Goal: Transaction & Acquisition: Purchase product/service

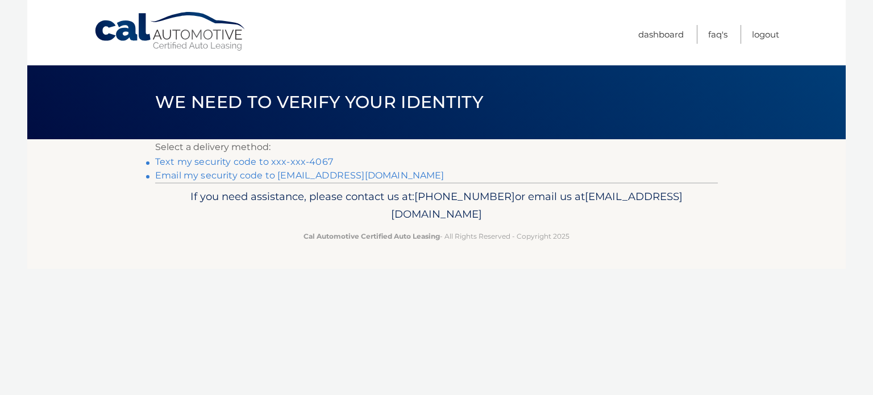
click at [307, 161] on link "Text my security code to xxx-xxx-4067" at bounding box center [244, 161] width 178 height 11
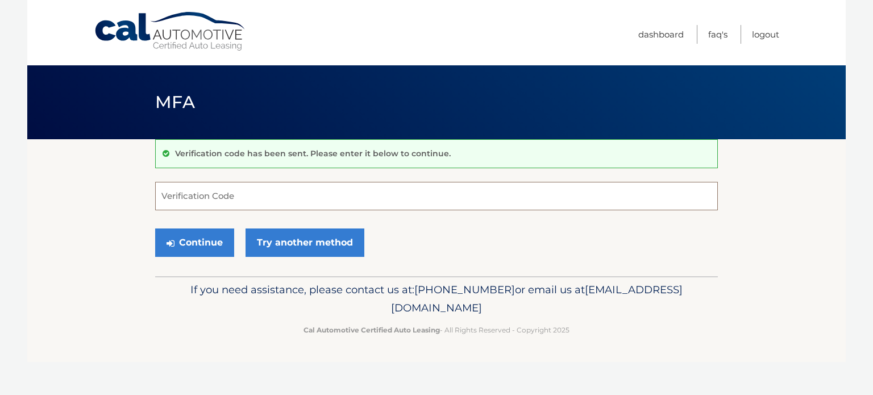
click at [294, 197] on input "Verification Code" at bounding box center [436, 196] width 563 height 28
click at [191, 193] on input "Verification Code" at bounding box center [436, 196] width 563 height 28
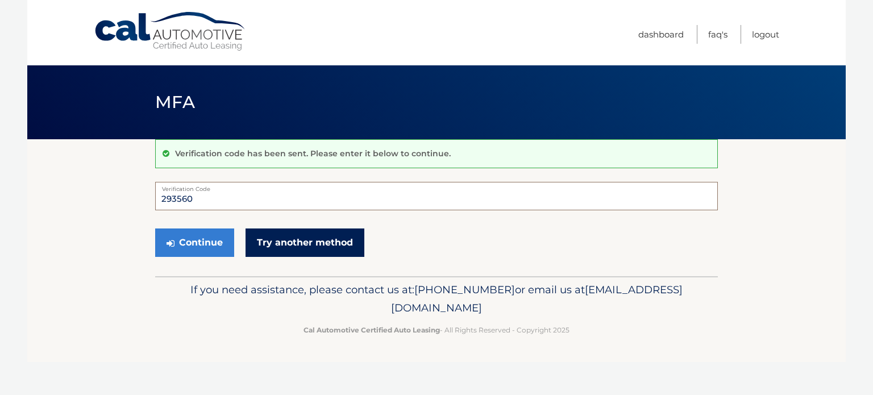
type input "293560"
click at [277, 234] on link "Try another method" at bounding box center [304, 242] width 119 height 28
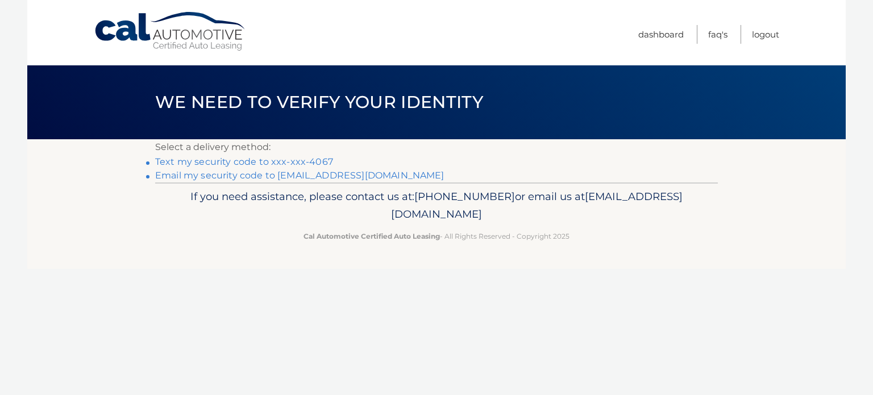
click at [225, 159] on link "Text my security code to xxx-xxx-4067" at bounding box center [244, 161] width 178 height 11
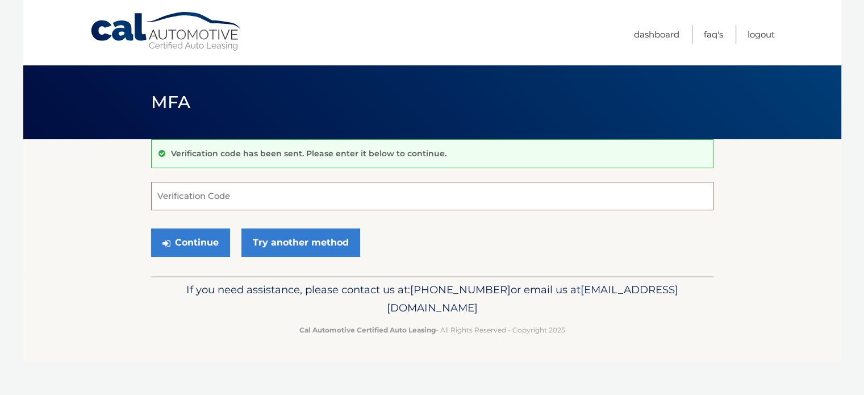
click at [255, 193] on input "Verification Code" at bounding box center [432, 196] width 563 height 28
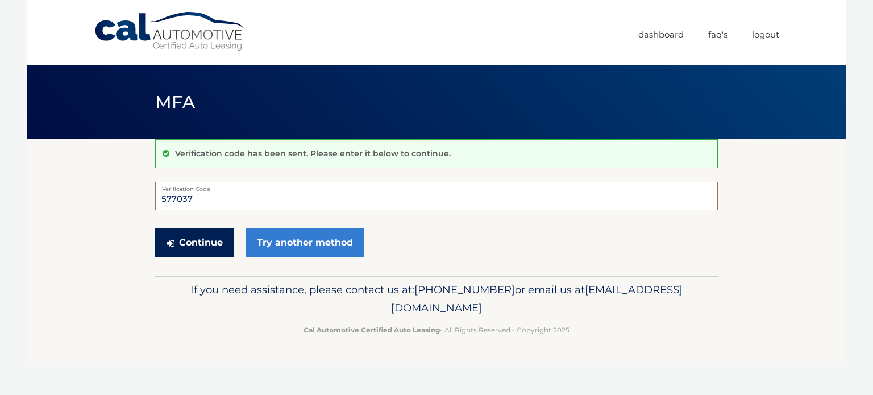
type input "577037"
click at [205, 245] on button "Continue" at bounding box center [194, 242] width 79 height 28
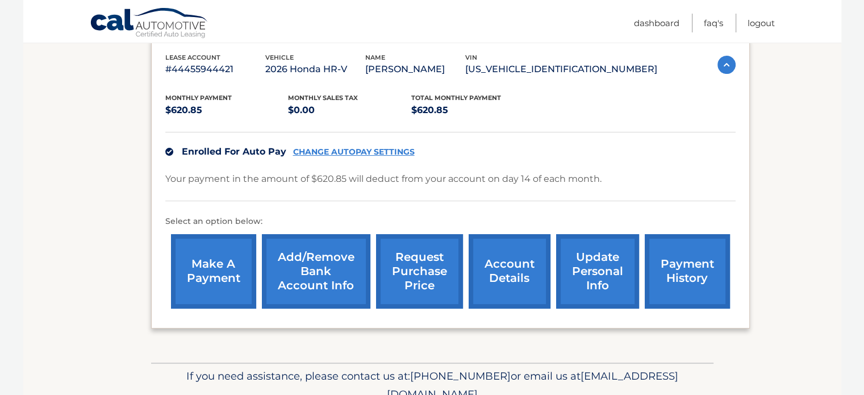
scroll to position [249, 0]
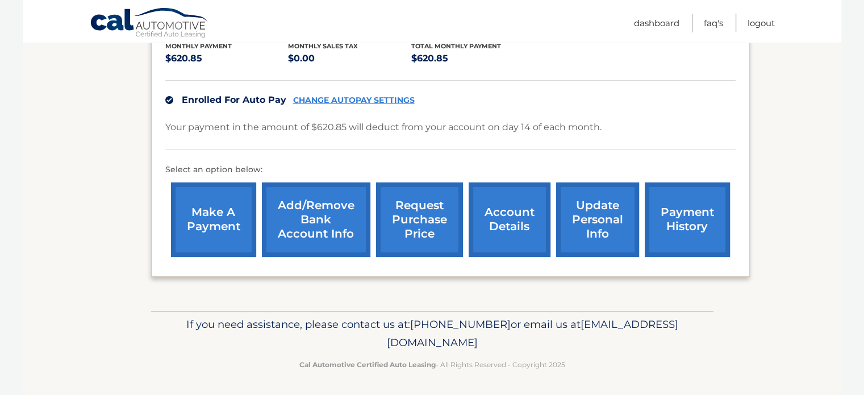
click at [684, 236] on link "payment history" at bounding box center [687, 219] width 85 height 74
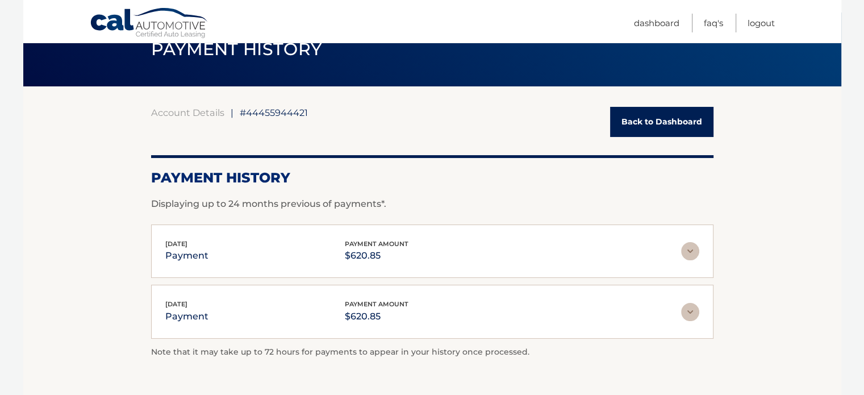
scroll to position [51, 0]
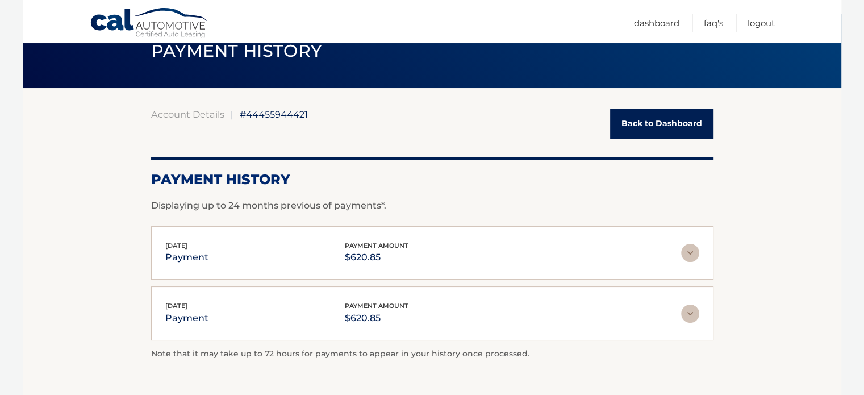
click at [663, 122] on link "Back to Dashboard" at bounding box center [661, 124] width 103 height 30
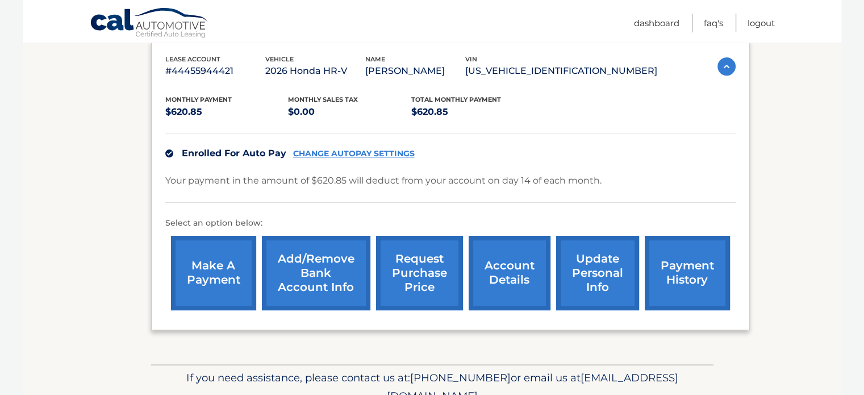
scroll to position [231, 0]
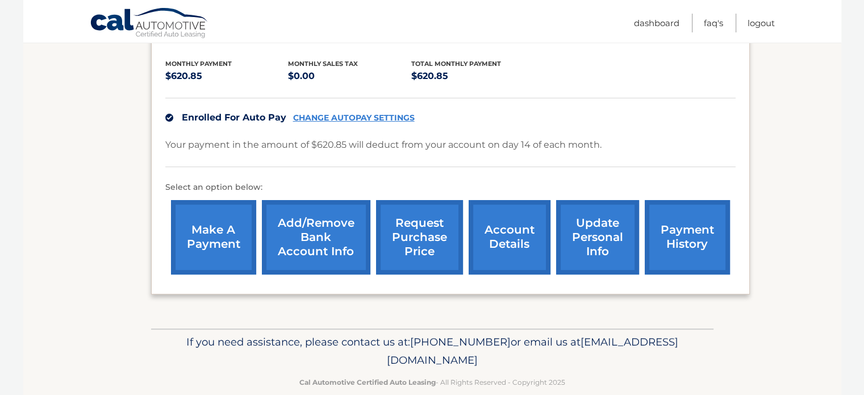
click at [700, 245] on link "payment history" at bounding box center [687, 237] width 85 height 74
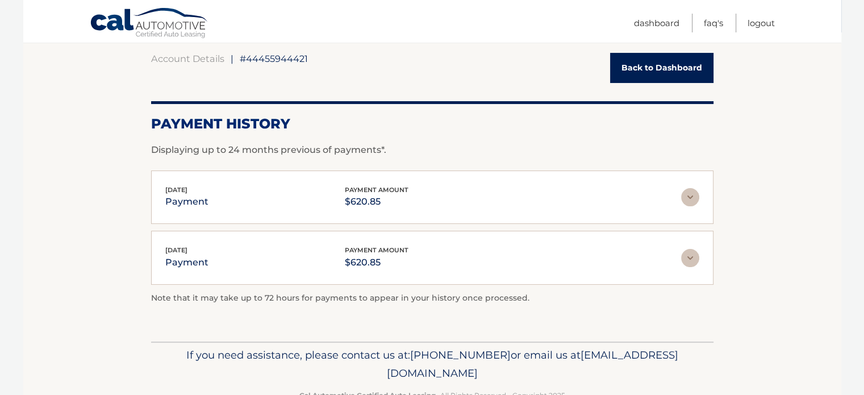
scroll to position [108, 0]
click at [656, 65] on link "Back to Dashboard" at bounding box center [661, 67] width 103 height 30
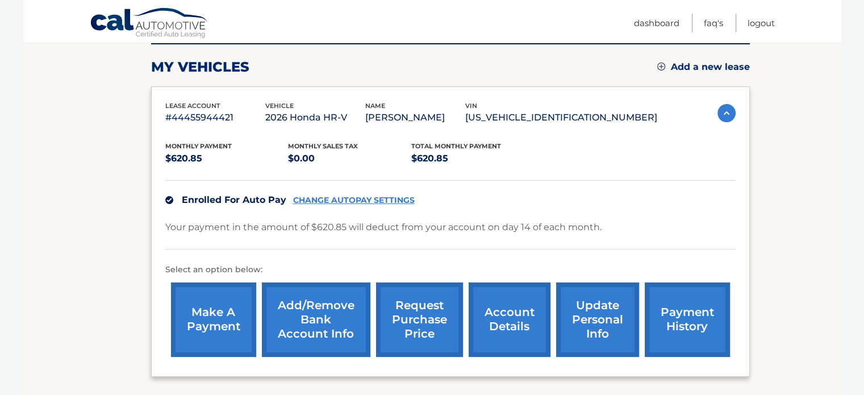
scroll to position [178, 0]
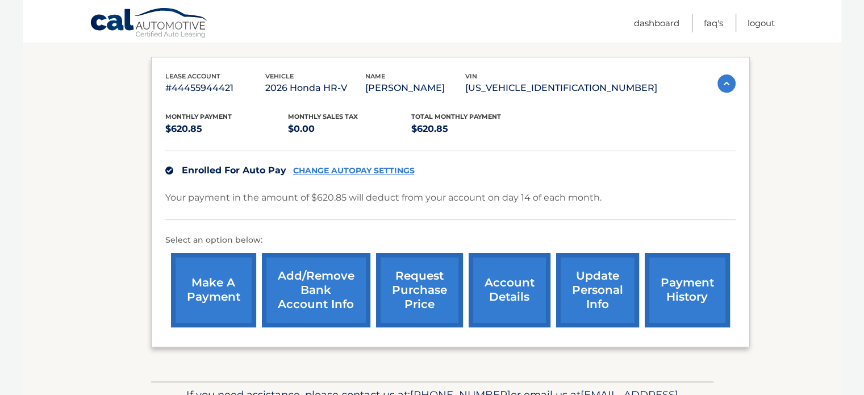
click at [691, 294] on link "payment history" at bounding box center [687, 290] width 85 height 74
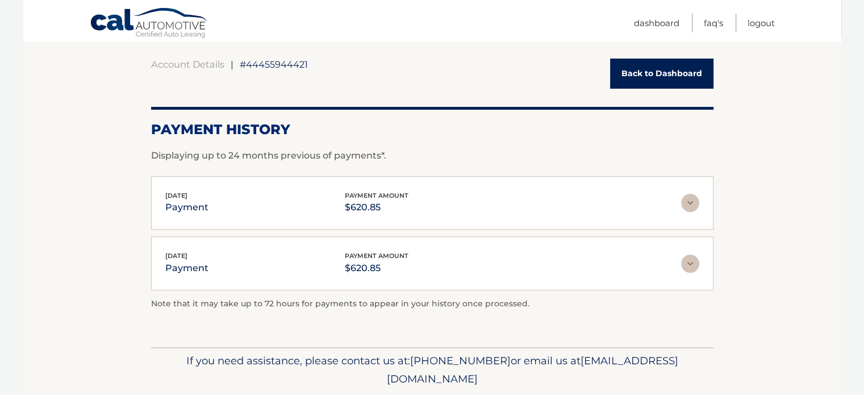
scroll to position [102, 0]
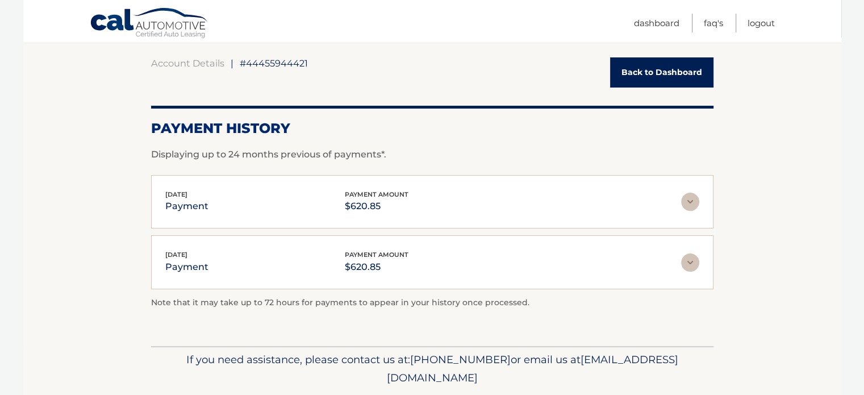
click at [632, 67] on link "Back to Dashboard" at bounding box center [661, 72] width 103 height 30
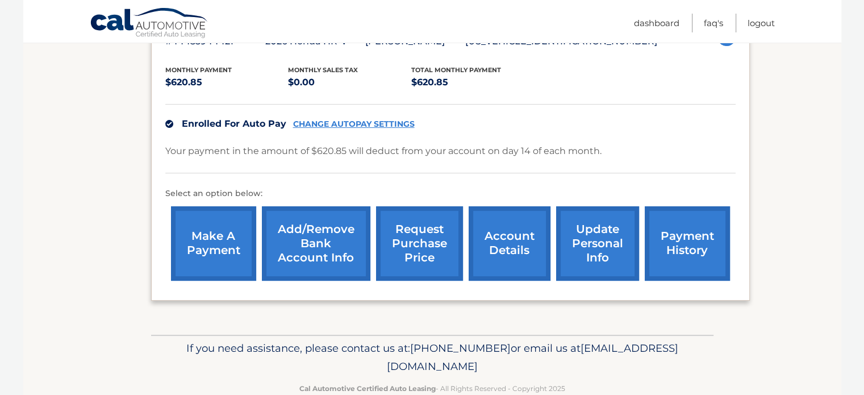
scroll to position [248, 0]
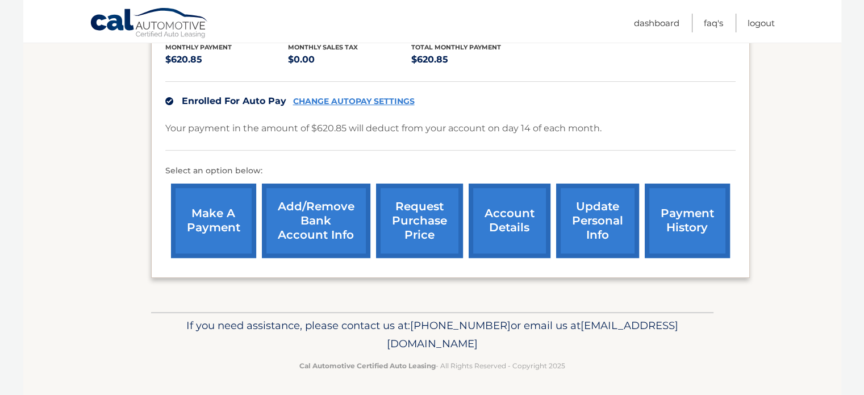
click at [675, 209] on link "payment history" at bounding box center [687, 221] width 85 height 74
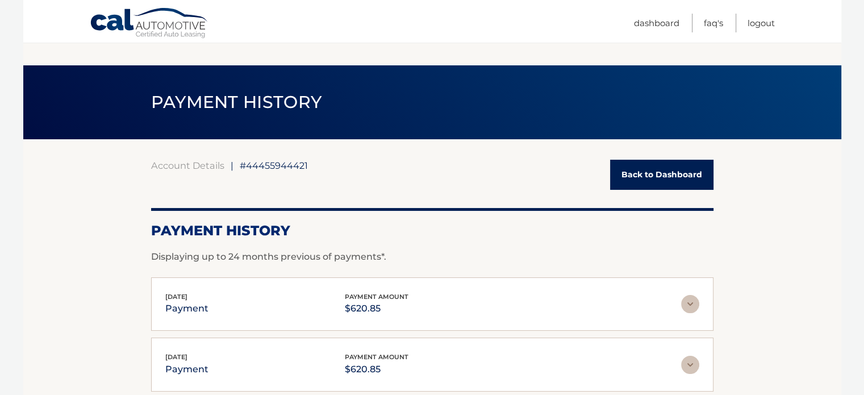
scroll to position [100, 0]
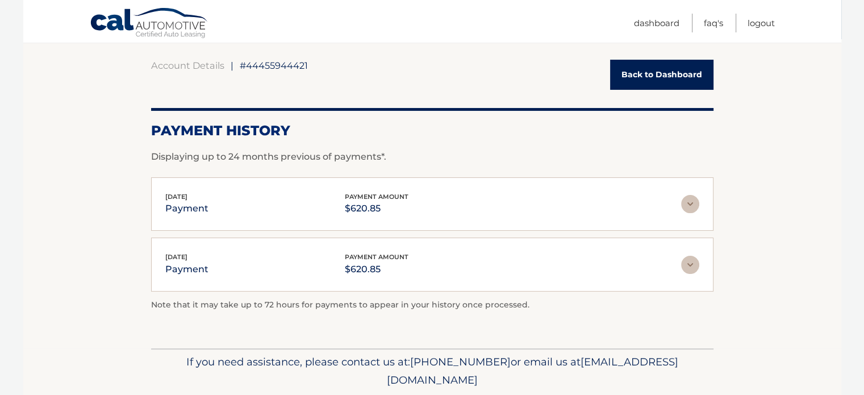
click at [177, 210] on p "payment" at bounding box center [186, 209] width 43 height 16
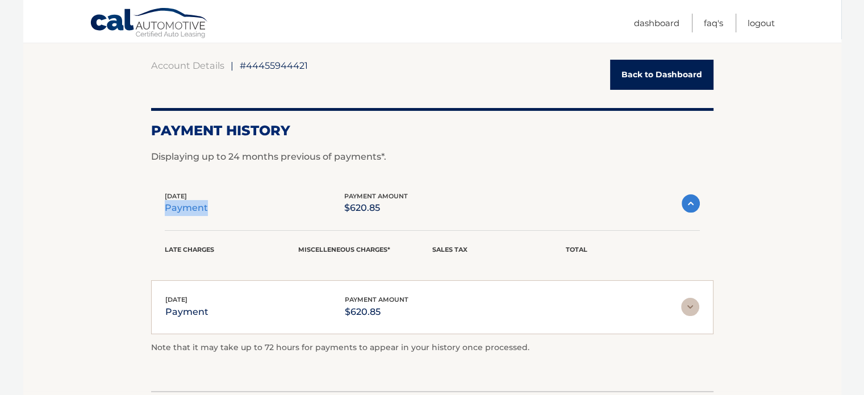
click at [177, 210] on p "payment" at bounding box center [186, 208] width 43 height 16
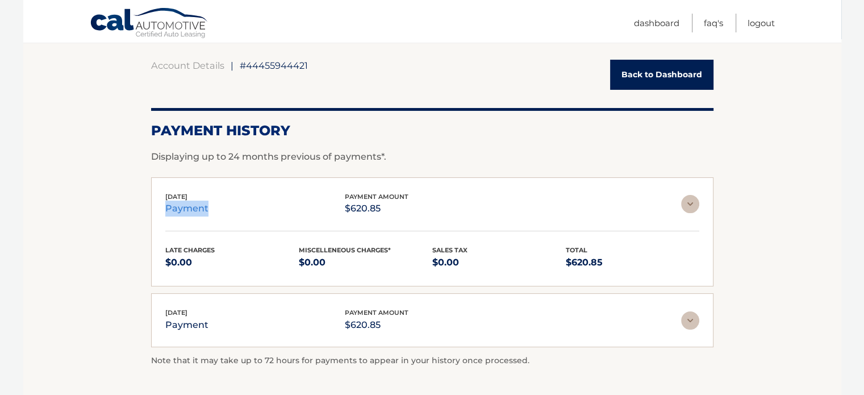
click at [177, 210] on p "payment" at bounding box center [186, 209] width 43 height 16
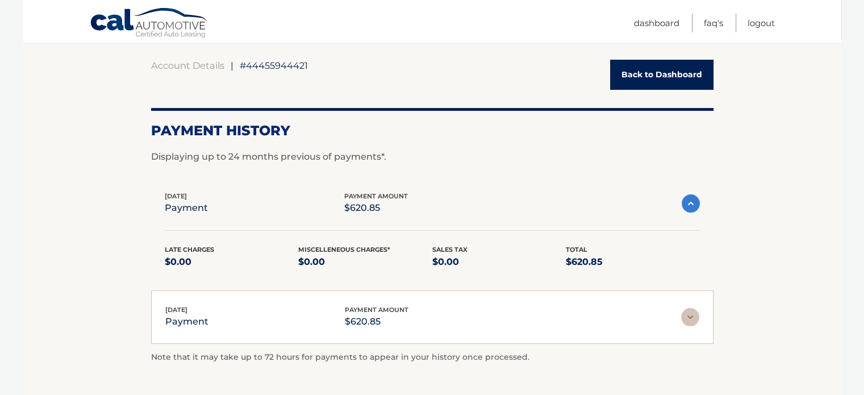
click at [187, 193] on span "Jul 08, 2025" at bounding box center [176, 196] width 22 height 8
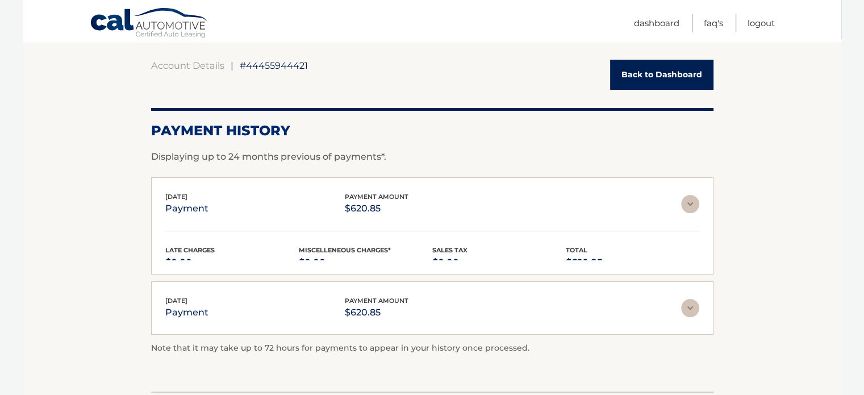
click at [188, 193] on span "Jul 08, 2025" at bounding box center [176, 197] width 22 height 8
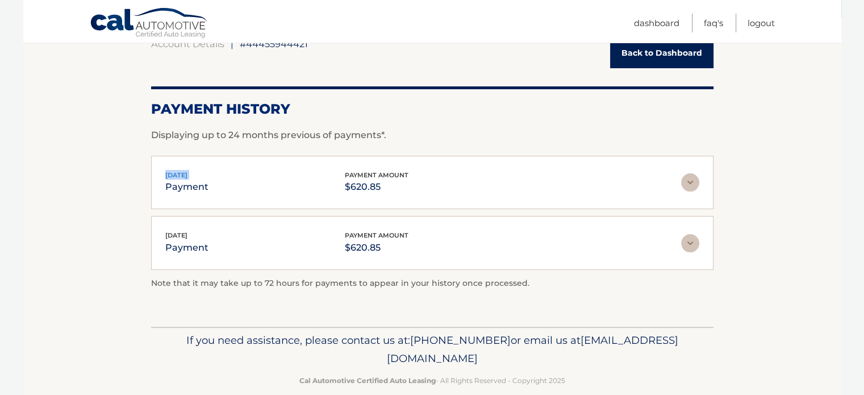
scroll to position [0, 0]
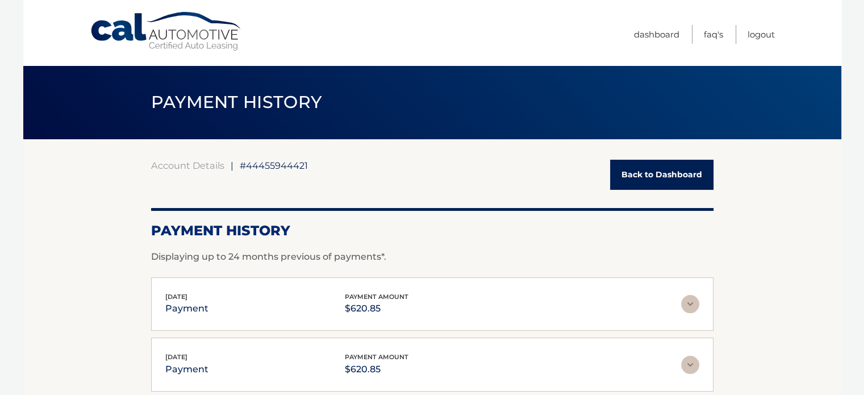
click at [613, 191] on div "Account Details | #44455944421 Back to Dashboard Payment History Displaying up …" at bounding box center [432, 293] width 563 height 266
click at [630, 176] on link "Back to Dashboard" at bounding box center [661, 175] width 103 height 30
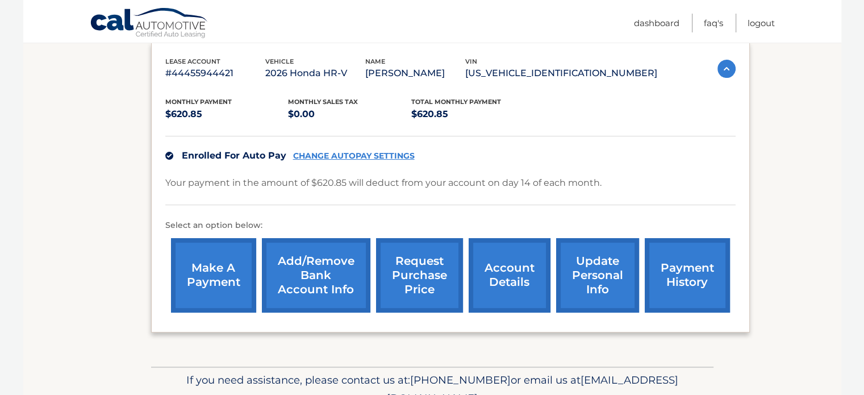
scroll to position [193, 0]
click at [211, 274] on link "make a payment" at bounding box center [213, 275] width 85 height 74
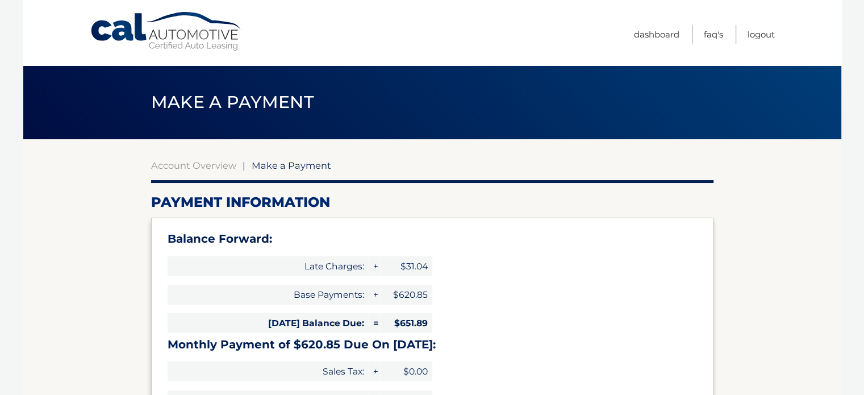
type input "1272.74"
select select "NThkMTQ0NTEtNDFmNC00OTVkLWI4YzItZGY0ZWM5MzA1Njhi"
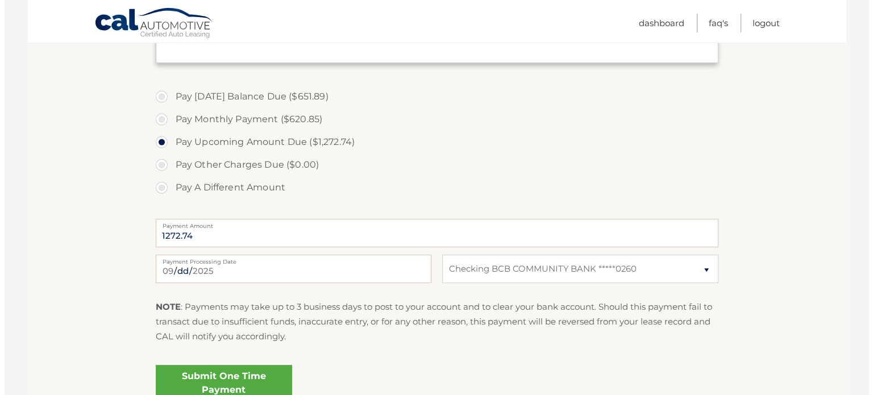
scroll to position [436, 0]
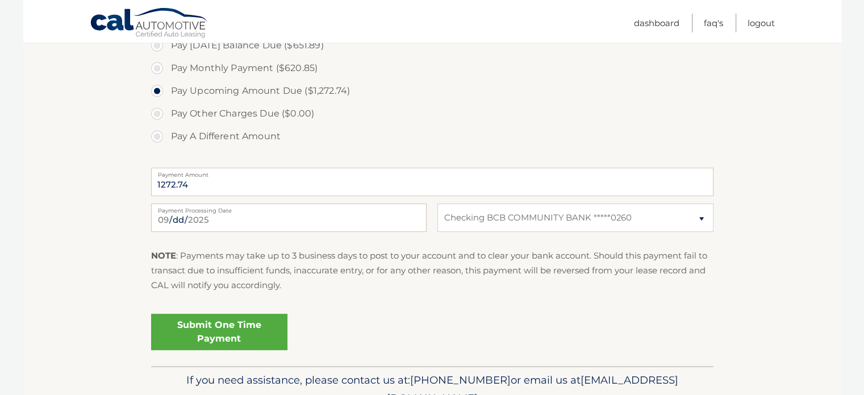
click at [242, 328] on link "Submit One Time Payment" at bounding box center [219, 332] width 136 height 36
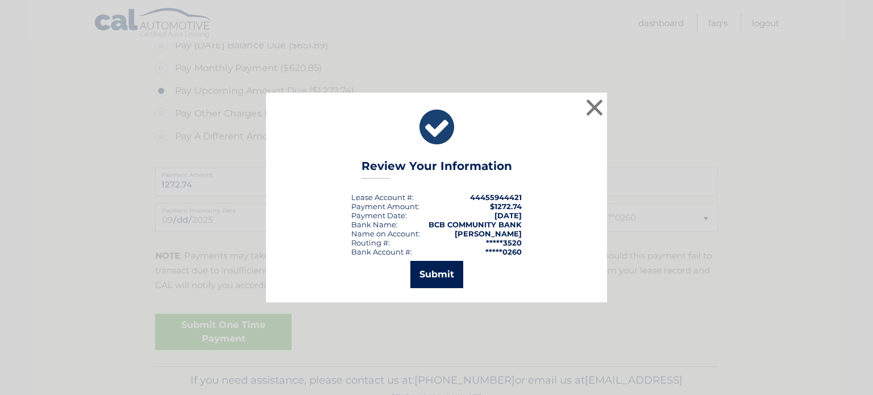
click at [423, 268] on button "Submit" at bounding box center [436, 274] width 53 height 27
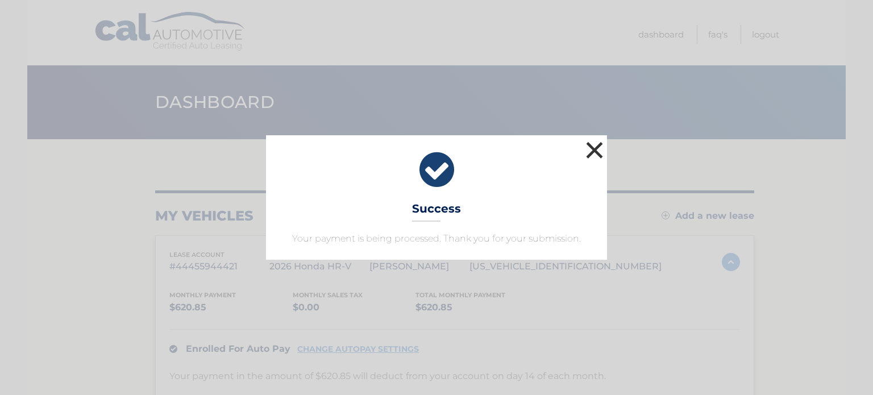
click at [588, 148] on button "×" at bounding box center [594, 150] width 23 height 23
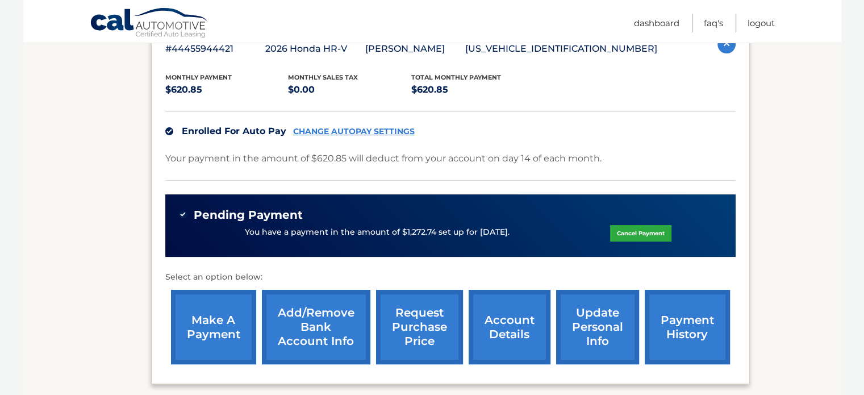
scroll to position [259, 0]
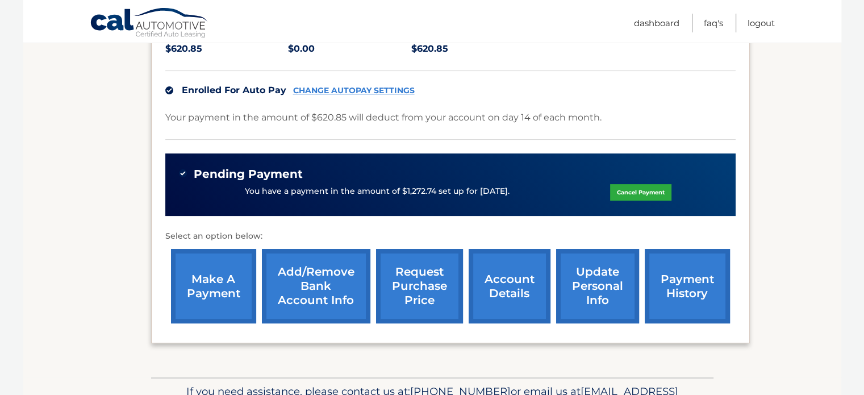
click at [330, 193] on p "You have a payment in the amount of $1,272.74 set up for 9/8/2025." at bounding box center [377, 191] width 265 height 13
click at [330, 193] on p "You have a payment in the amount of $1,272.74 set up for [DATE]." at bounding box center [377, 191] width 265 height 13
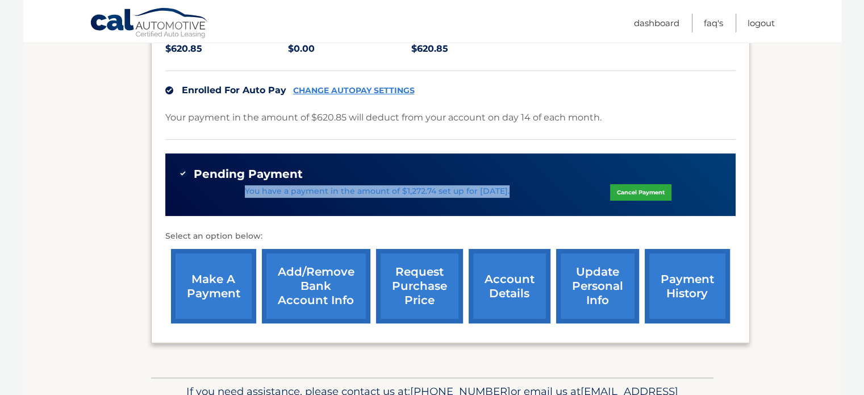
click at [330, 193] on p "You have a payment in the amount of $1,272.74 set up for [DATE]." at bounding box center [377, 191] width 265 height 13
click at [461, 202] on div "Pending Payment You have a payment in the amount of $1,272.74 set up for 9/8/20…" at bounding box center [450, 184] width 570 height 63
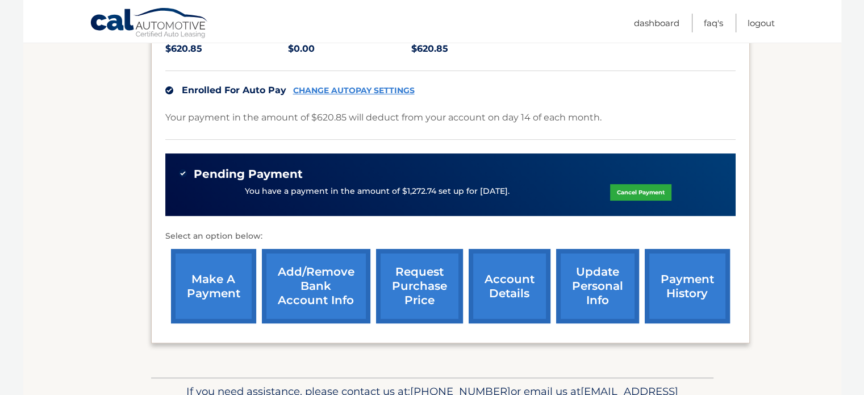
click at [696, 291] on link "payment history" at bounding box center [687, 286] width 85 height 74
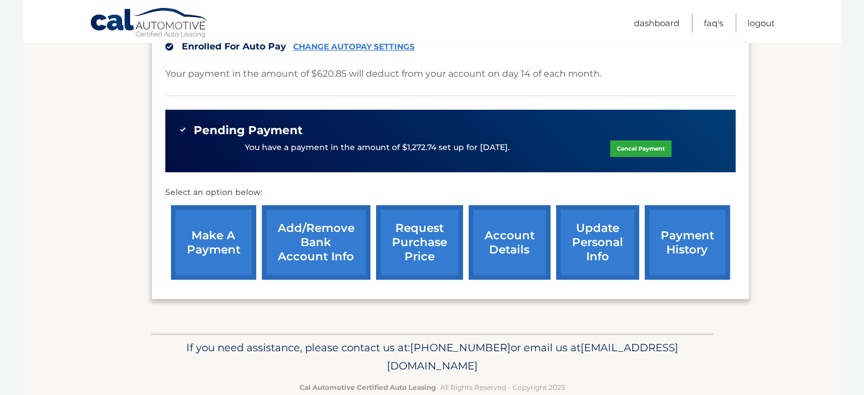
scroll to position [305, 0]
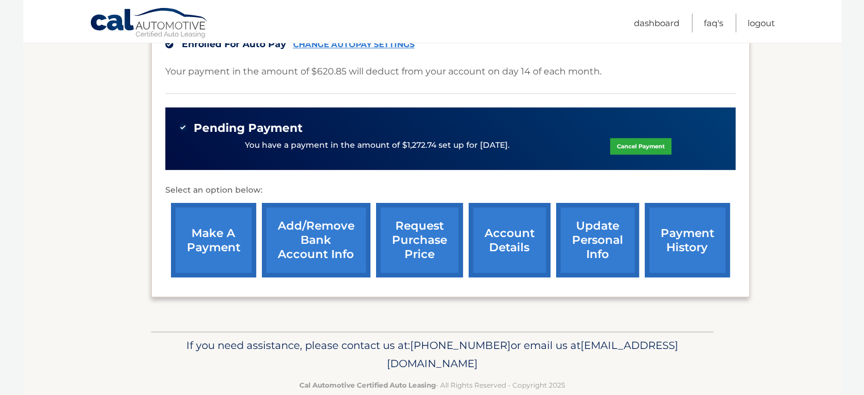
click at [584, 185] on p "Select an option below:" at bounding box center [450, 191] width 570 height 14
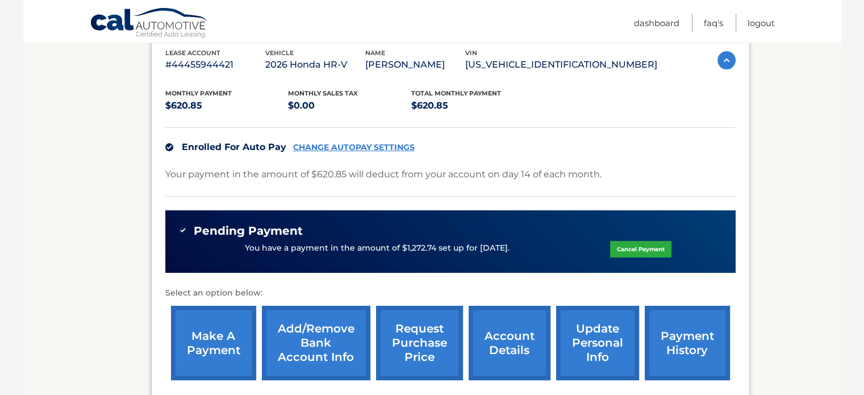
scroll to position [203, 0]
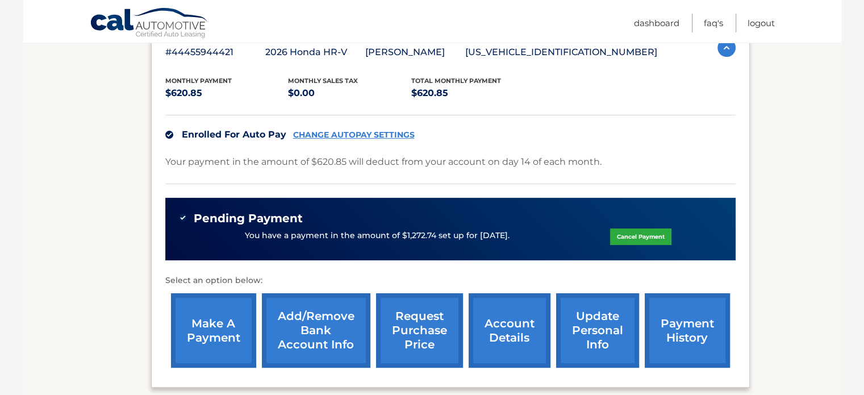
scroll to position [216, 0]
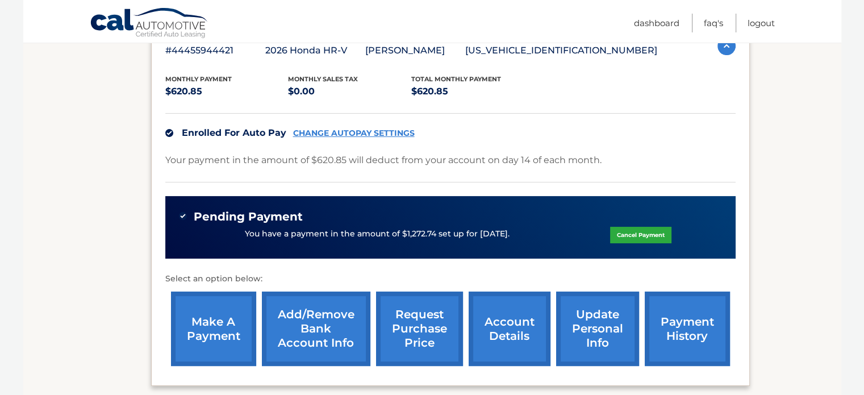
click at [331, 237] on p "You have a payment in the amount of $1,272.74 set up for 9/8/2025." at bounding box center [377, 234] width 265 height 13
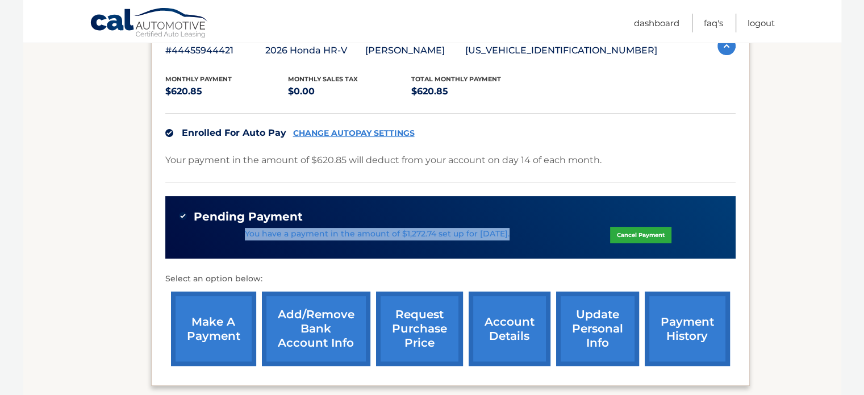
click at [331, 237] on p "You have a payment in the amount of $1,272.74 set up for 9/8/2025." at bounding box center [377, 234] width 265 height 13
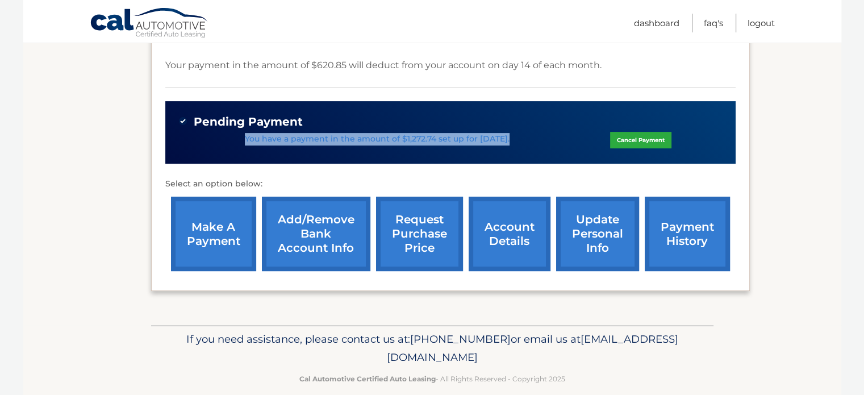
scroll to position [325, 0]
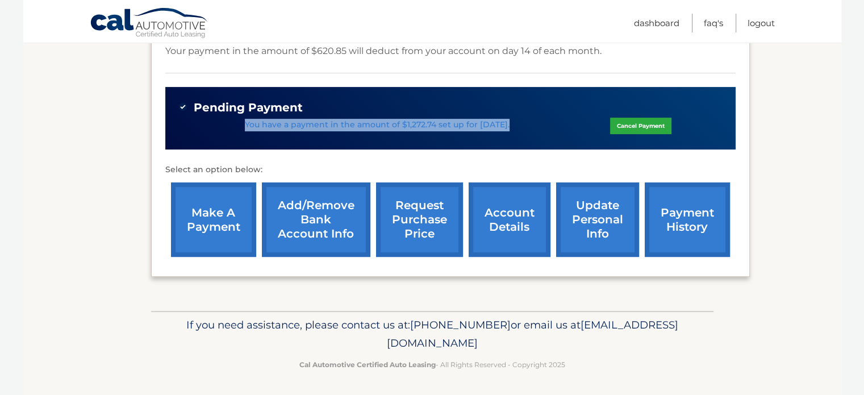
click at [720, 234] on link "payment history" at bounding box center [687, 219] width 85 height 74
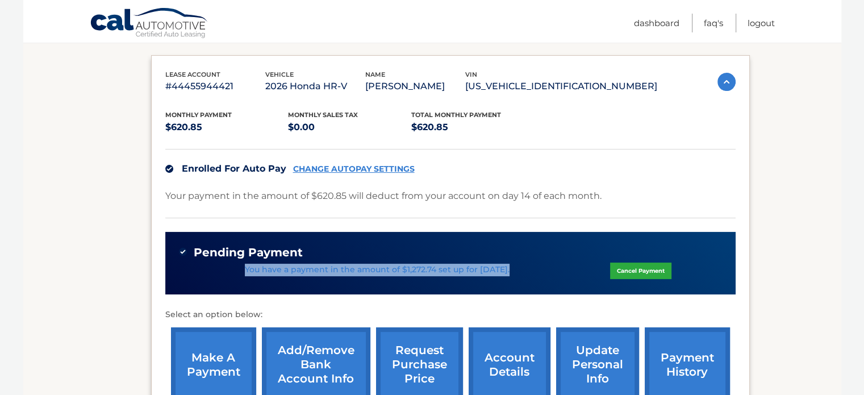
scroll to position [198, 0]
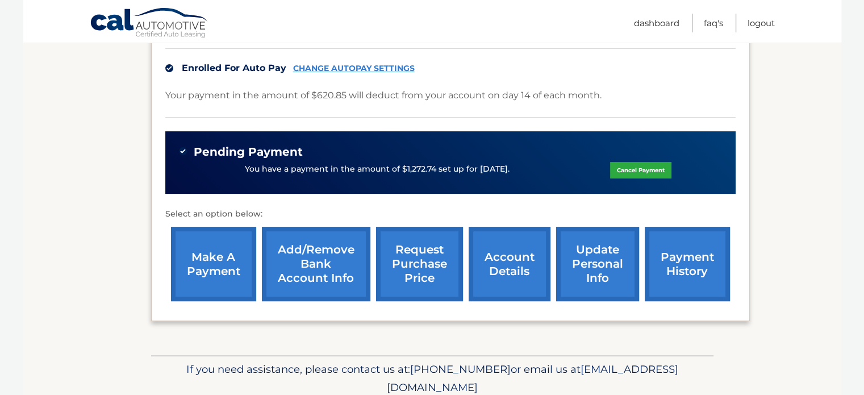
scroll to position [281, 0]
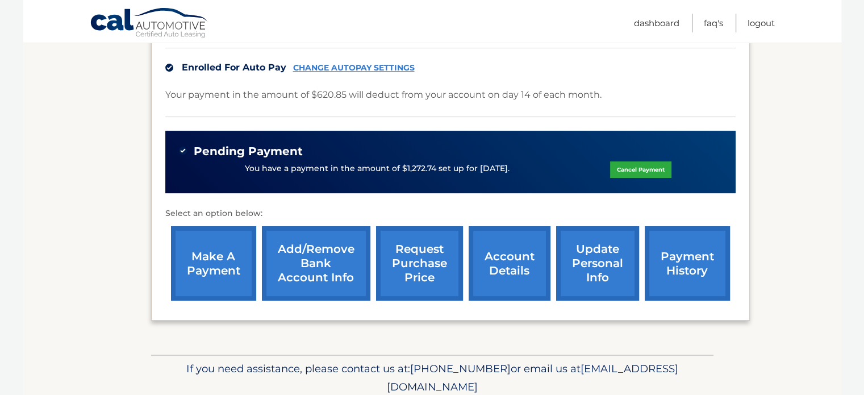
click at [700, 259] on link "payment history" at bounding box center [687, 263] width 85 height 74
click at [697, 261] on link "payment history" at bounding box center [687, 263] width 85 height 74
drag, startPoint x: 395, startPoint y: 169, endPoint x: 430, endPoint y: 163, distance: 35.1
click at [430, 163] on p "You have a payment in the amount of $1,272.74 set up for [DATE]." at bounding box center [377, 169] width 265 height 13
